Goal: Entertainment & Leisure: Consume media (video, audio)

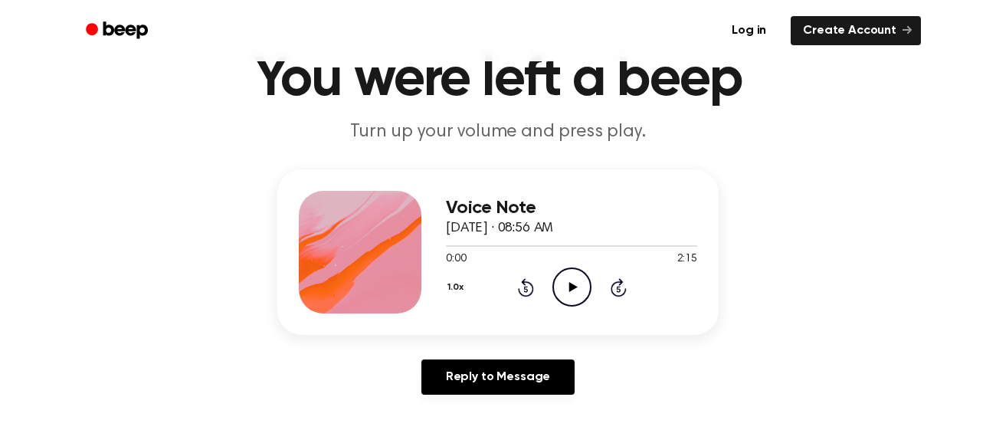
scroll to position [65, 0]
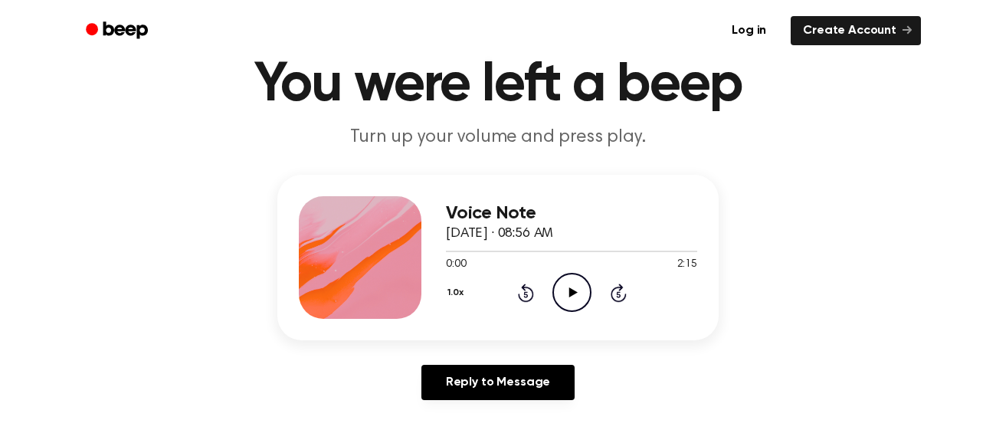
click at [568, 302] on icon "Play Audio" at bounding box center [571, 292] width 39 height 39
click at [568, 302] on icon "Pause Audio" at bounding box center [571, 292] width 39 height 39
click at [565, 287] on icon "Play Audio" at bounding box center [571, 292] width 39 height 39
click at [568, 288] on icon at bounding box center [571, 292] width 7 height 10
click at [569, 289] on icon at bounding box center [572, 292] width 8 height 10
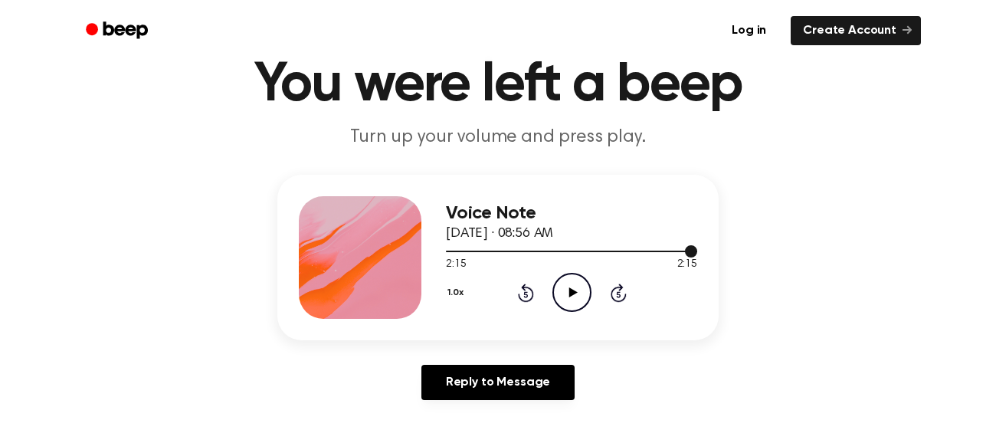
click at [659, 254] on div at bounding box center [571, 250] width 251 height 12
click at [567, 292] on icon "Play Audio" at bounding box center [571, 292] width 39 height 39
click at [632, 251] on div at bounding box center [555, 251] width 219 height 2
click at [599, 251] on div at bounding box center [571, 251] width 251 height 2
click at [568, 293] on icon at bounding box center [571, 292] width 7 height 10
